Goal: Check status: Check status

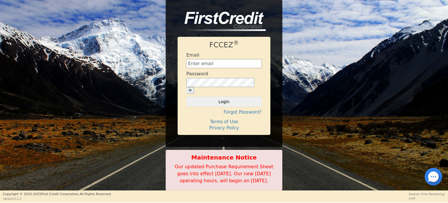
type input "[EMAIL_ADDRESS][DOMAIN_NAME]"
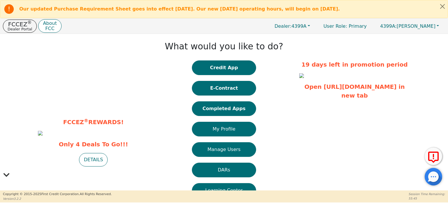
click at [156, 164] on div "What would you like to do? Credit App E-Contract Completed Apps My Profile Mana…" at bounding box center [224, 130] width 144 height 187
click at [225, 108] on button "Completed Apps" at bounding box center [224, 108] width 64 height 15
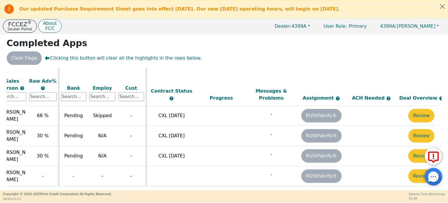
scroll to position [478, 204]
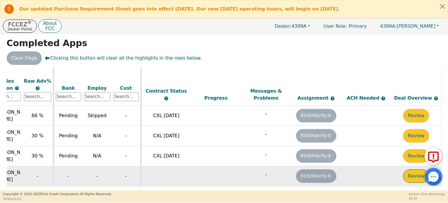
click at [408, 169] on button "Review" at bounding box center [416, 175] width 26 height 13
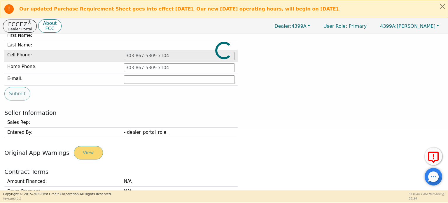
type input "[PHONE_NUMBER]"
type input "[PERSON_NAME][EMAIL_ADDRESS][DOMAIN_NAME]"
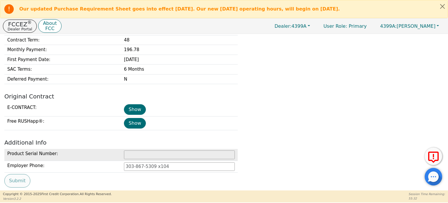
scroll to position [266, 0]
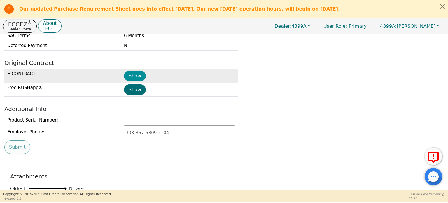
click at [137, 73] on button "Show" at bounding box center [135, 76] width 22 height 10
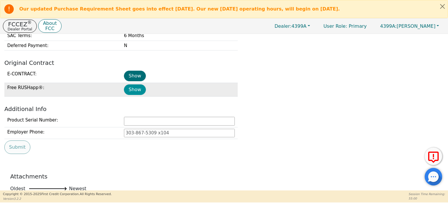
click at [132, 92] on button "Show" at bounding box center [135, 89] width 22 height 10
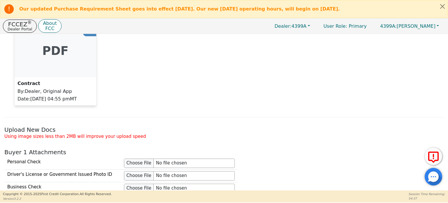
scroll to position [528, 0]
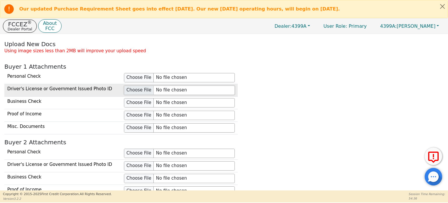
click at [133, 88] on input "file" at bounding box center [179, 89] width 111 height 9
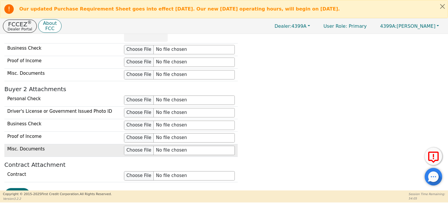
scroll to position [645, 0]
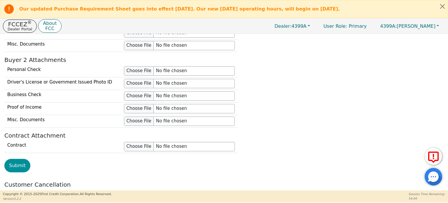
click at [16, 165] on button "Submit" at bounding box center [17, 165] width 26 height 13
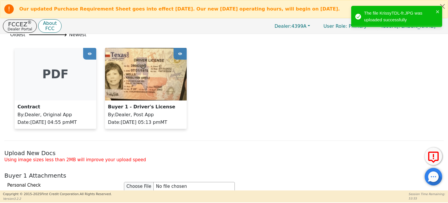
scroll to position [342, 0]
